Goal: Information Seeking & Learning: Learn about a topic

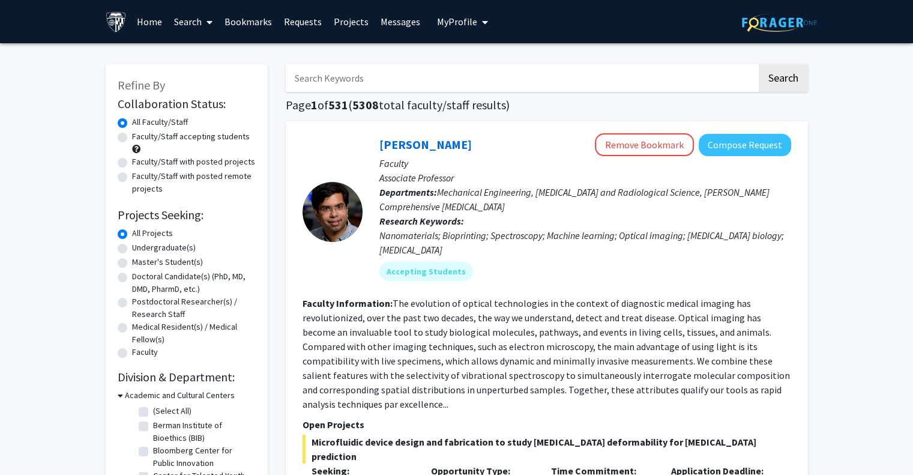
click at [481, 84] on input "Search Keywords" at bounding box center [521, 78] width 471 height 28
type input "[PERSON_NAME]"
click at [759, 64] on button "Search" at bounding box center [783, 78] width 49 height 28
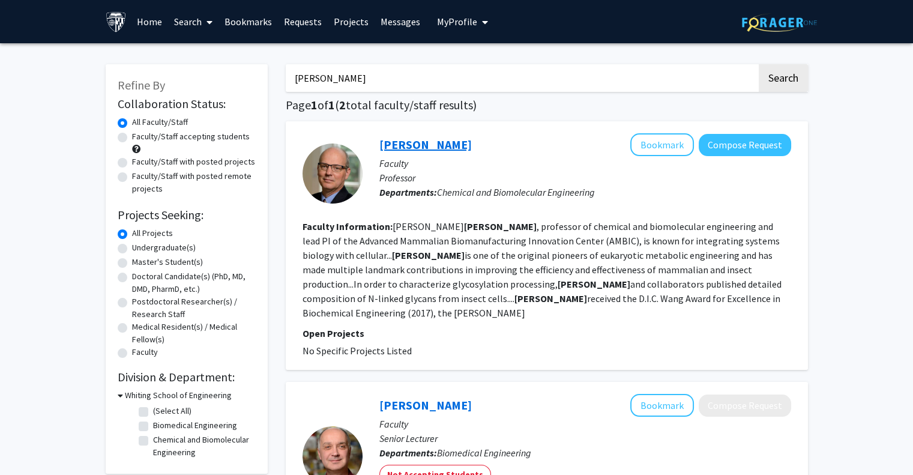
click at [437, 143] on link "[PERSON_NAME]" at bounding box center [425, 144] width 92 height 15
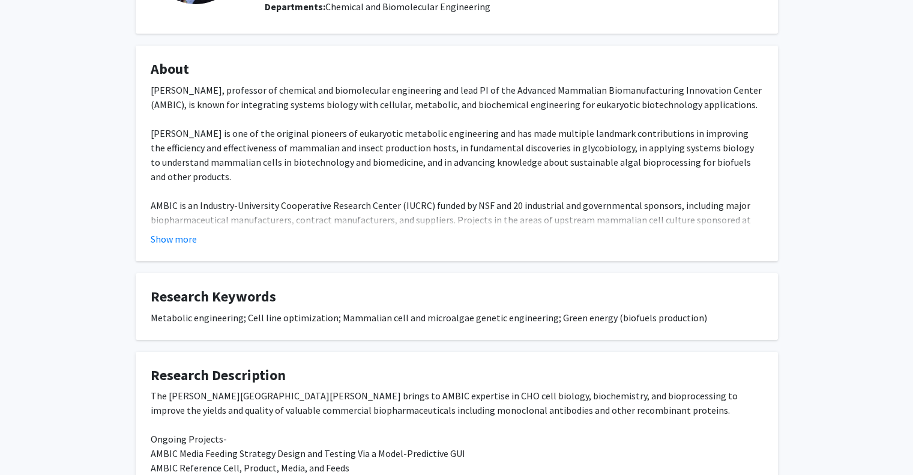
scroll to position [156, 0]
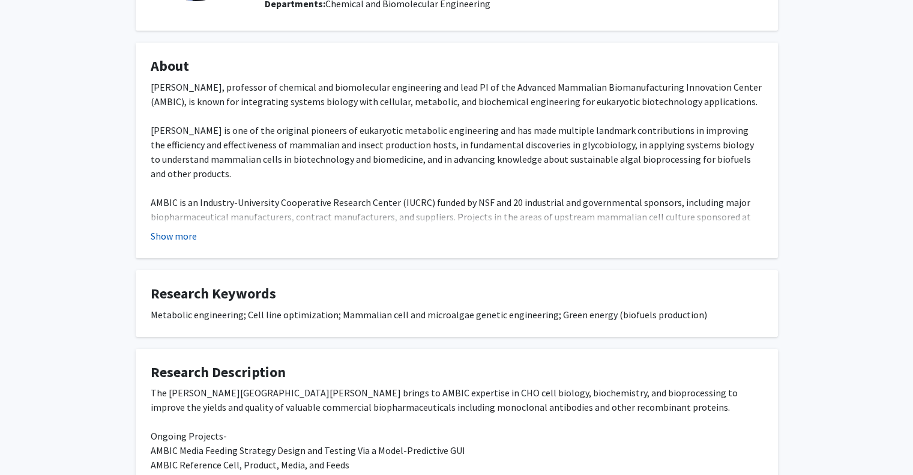
click at [170, 237] on button "Show more" at bounding box center [174, 236] width 46 height 14
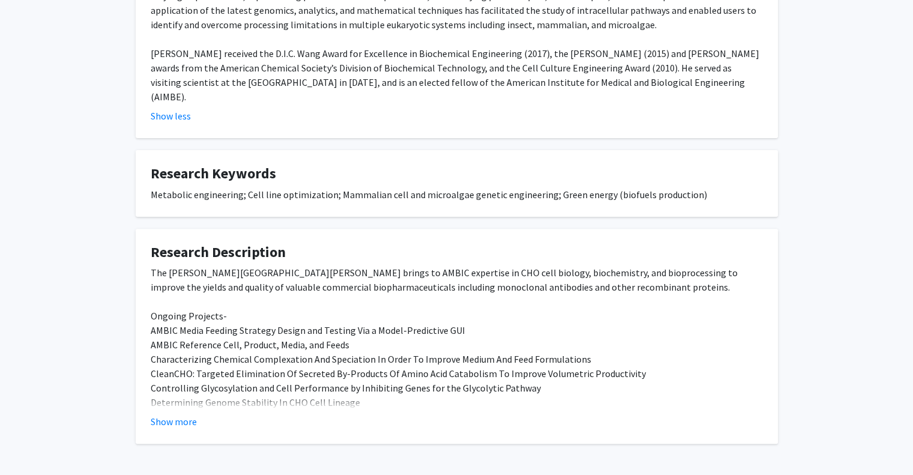
scroll to position [823, 0]
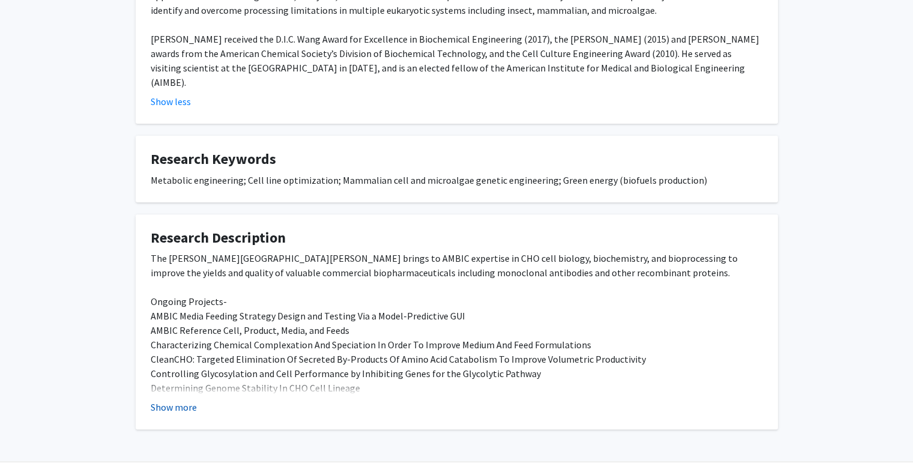
click at [186, 400] on button "Show more" at bounding box center [174, 407] width 46 height 14
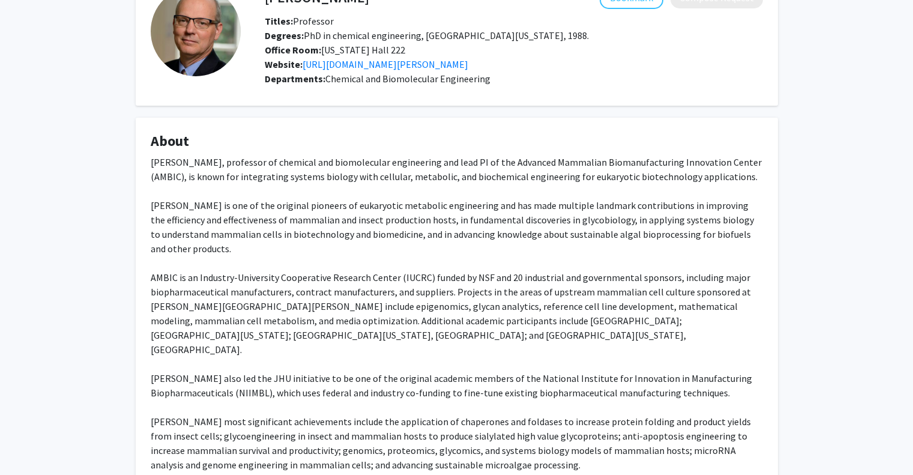
scroll to position [82, 0]
click at [447, 64] on link "[URL][DOMAIN_NAME][PERSON_NAME]" at bounding box center [385, 64] width 166 height 12
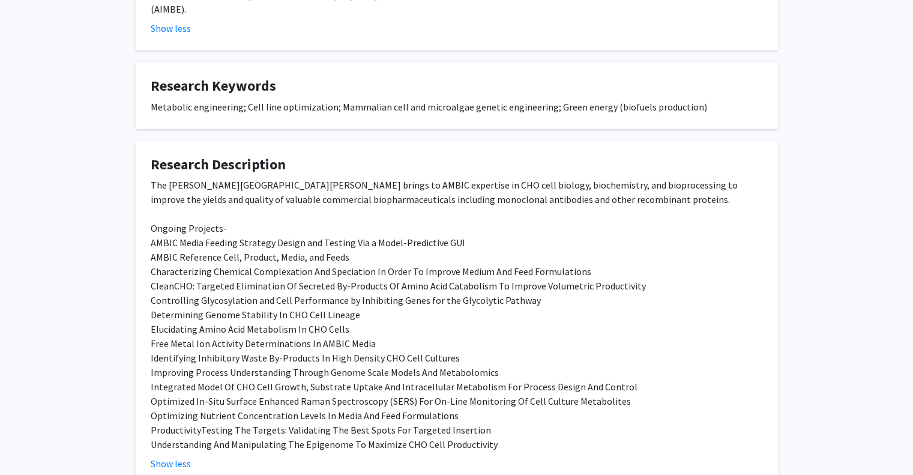
scroll to position [898, 0]
click at [173, 455] on button "Show less" at bounding box center [171, 462] width 40 height 14
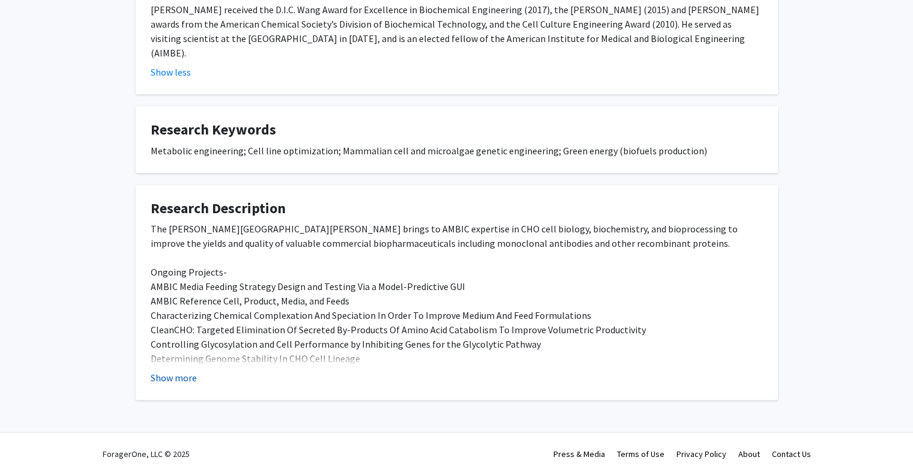
scroll to position [823, 0]
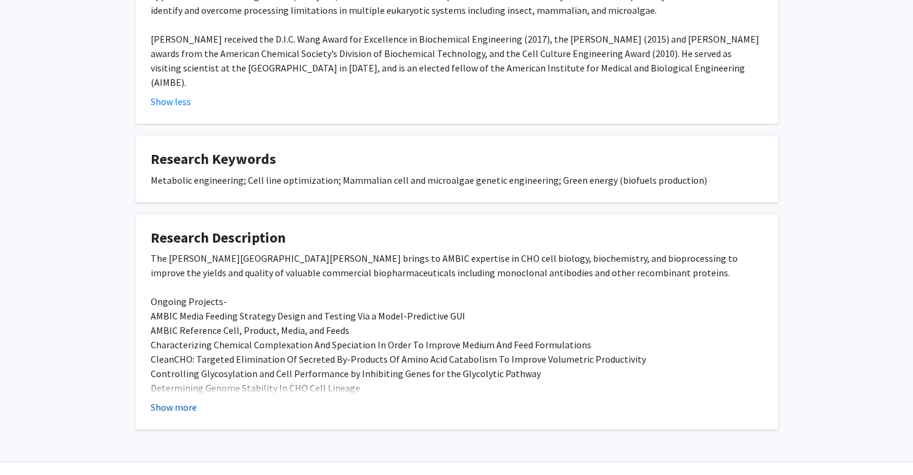
click at [170, 400] on button "Show more" at bounding box center [174, 407] width 46 height 14
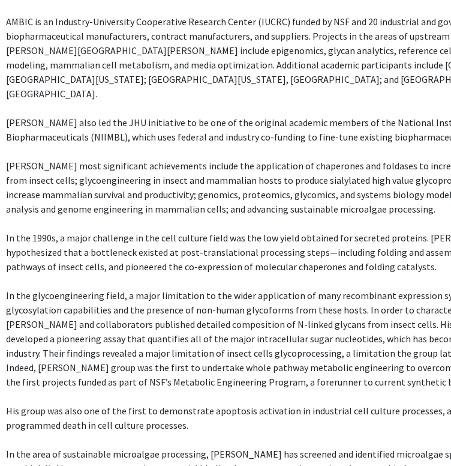
scroll to position [336, 49]
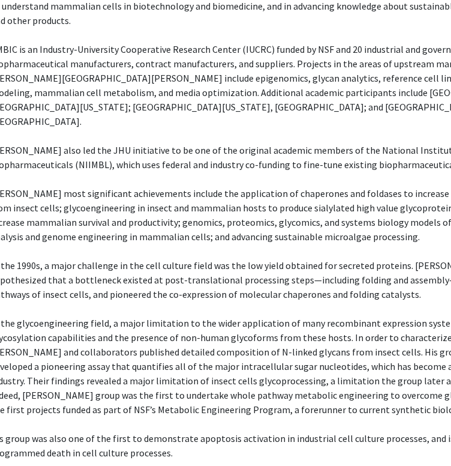
click at [175, 169] on div "[PERSON_NAME], professor of chemical and biomolecular engineering and lead PI o…" at bounding box center [296, 265] width 612 height 677
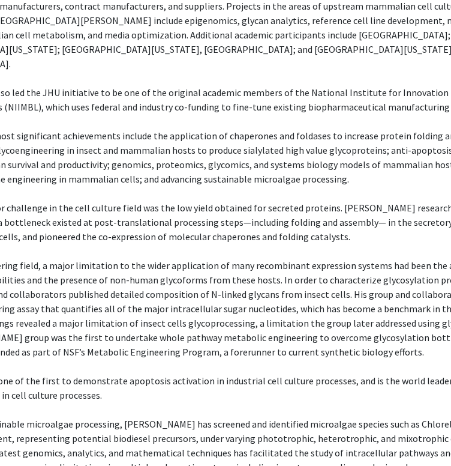
scroll to position [367, 160]
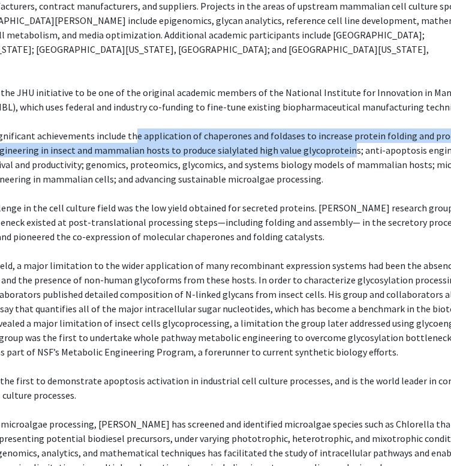
drag, startPoint x: 118, startPoint y: 122, endPoint x: 321, endPoint y: 136, distance: 203.3
click at [321, 136] on div "[PERSON_NAME], professor of chemical and biomolecular engineering and lead PI o…" at bounding box center [200, 207] width 612 height 677
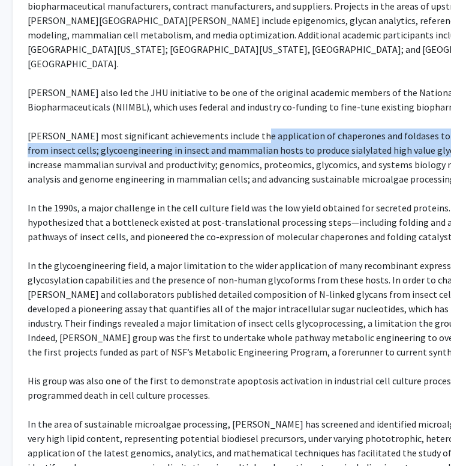
scroll to position [367, 28]
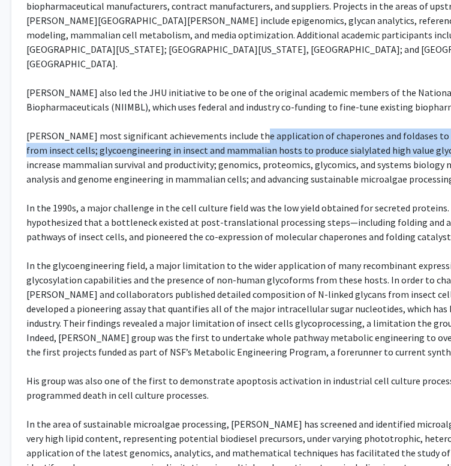
click at [67, 136] on div "[PERSON_NAME], professor of chemical and biomolecular engineering and lead PI o…" at bounding box center [332, 207] width 612 height 677
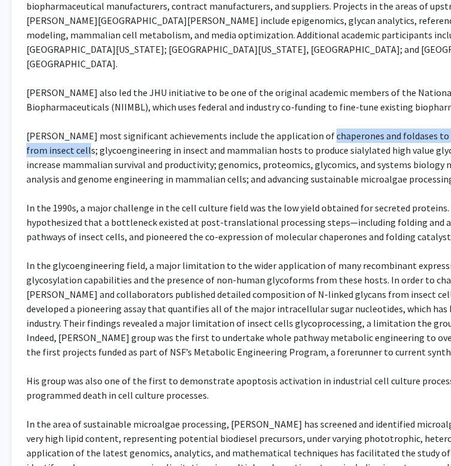
drag, startPoint x: 68, startPoint y: 134, endPoint x: 314, endPoint y: 122, distance: 246.4
click at [314, 122] on div "[PERSON_NAME], professor of chemical and biomolecular engineering and lead PI o…" at bounding box center [332, 207] width 612 height 677
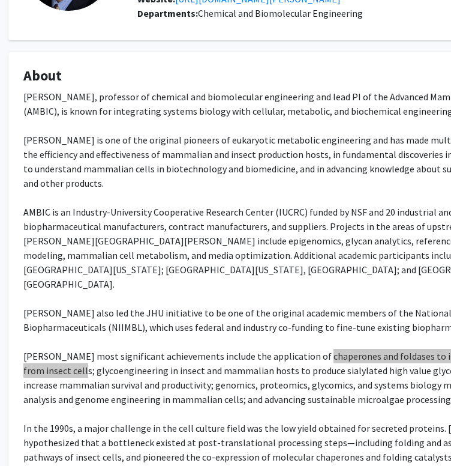
scroll to position [0, 31]
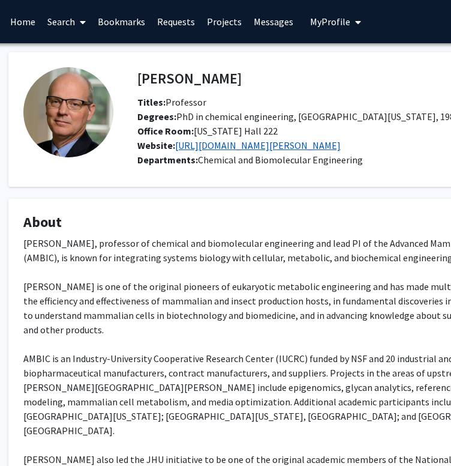
click at [312, 146] on link "[URL][DOMAIN_NAME][PERSON_NAME]" at bounding box center [258, 145] width 166 height 12
